Goal: Transaction & Acquisition: Subscribe to service/newsletter

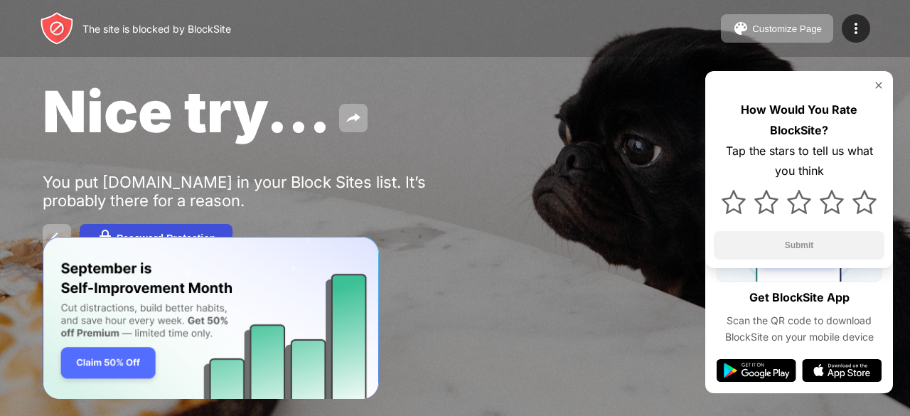
click at [191, 229] on button "Password Protection" at bounding box center [156, 238] width 153 height 28
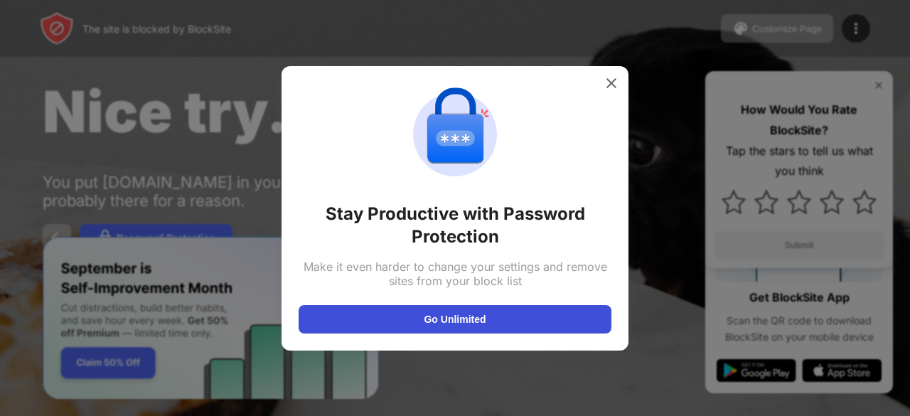
click at [459, 313] on button "Go Unlimited" at bounding box center [454, 319] width 313 height 28
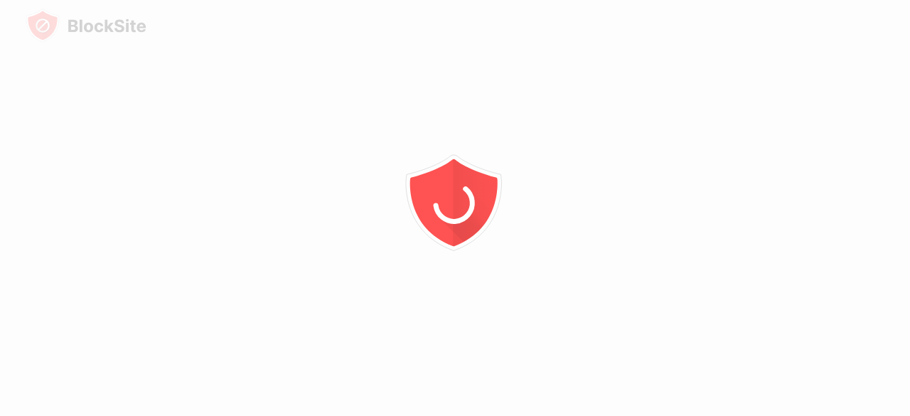
click at [361, 60] on div at bounding box center [455, 208] width 910 height 416
